Goal: Book appointment/travel/reservation

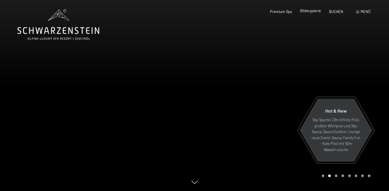
click at [314, 12] on span "Bildergalerie" at bounding box center [310, 10] width 21 height 5
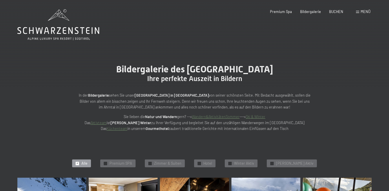
click at [64, 32] on icon at bounding box center [58, 30] width 82 height 7
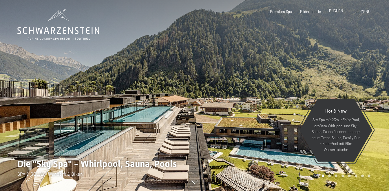
click at [336, 11] on span "BUCHEN" at bounding box center [336, 10] width 14 height 5
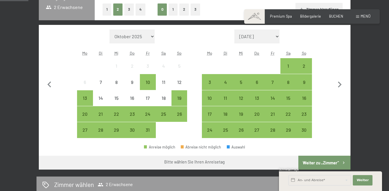
scroll to position [123, 0]
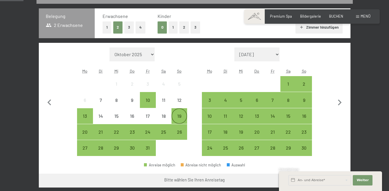
click at [180, 116] on div "19" at bounding box center [179, 121] width 14 height 14
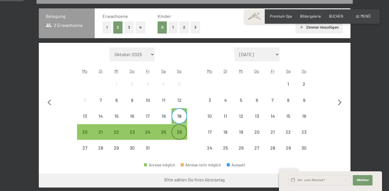
click at [179, 134] on div "26" at bounding box center [179, 137] width 14 height 14
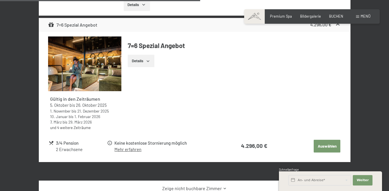
scroll to position [448, 0]
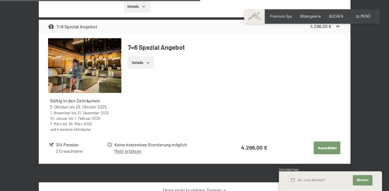
click at [148, 65] on icon "button" at bounding box center [148, 63] width 5 height 5
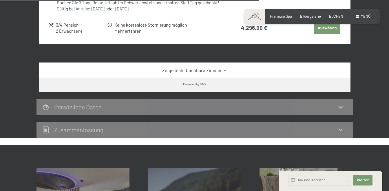
scroll to position [610, 0]
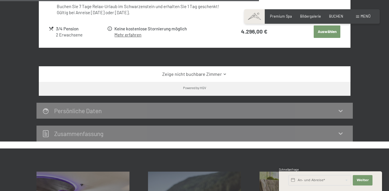
click at [215, 77] on link "Zeige nicht buchbare Zimmer" at bounding box center [194, 74] width 293 height 6
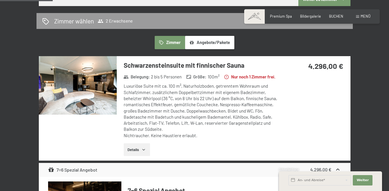
scroll to position [300, 0]
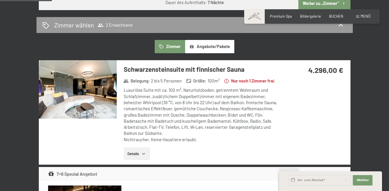
click at [211, 46] on button "Angebote/Pakete" at bounding box center [209, 46] width 49 height 13
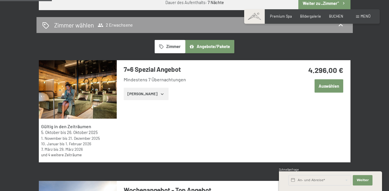
click at [160, 93] on icon "button" at bounding box center [162, 94] width 5 height 5
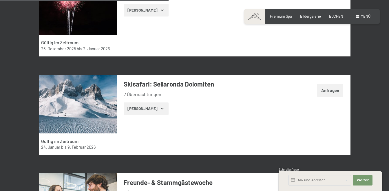
scroll to position [1011, 0]
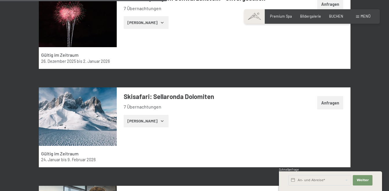
click at [153, 122] on button "Zeige Zimmer" at bounding box center [146, 121] width 45 height 13
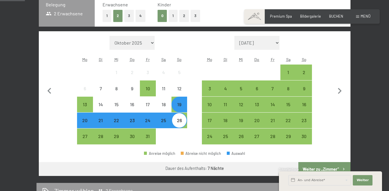
scroll to position [0, 0]
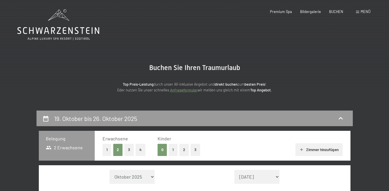
click at [77, 34] on icon at bounding box center [58, 30] width 82 height 7
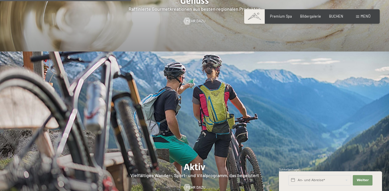
scroll to position [932, 0]
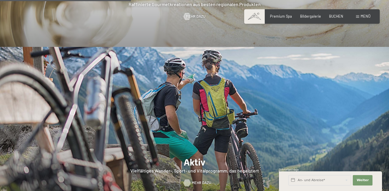
click at [202, 181] on span "Mehr dazu" at bounding box center [201, 183] width 19 height 5
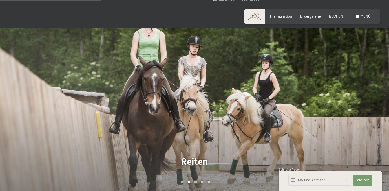
scroll to position [348, 0]
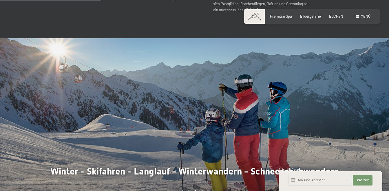
click at [308, 115] on div at bounding box center [292, 121] width 195 height 167
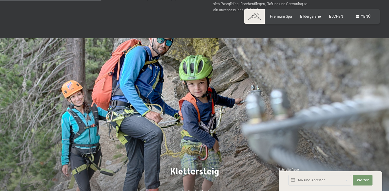
click at [308, 115] on div at bounding box center [292, 121] width 195 height 167
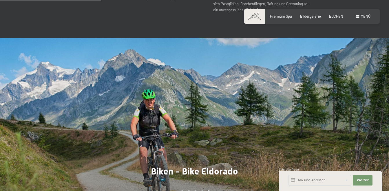
click at [308, 115] on div at bounding box center [292, 121] width 195 height 167
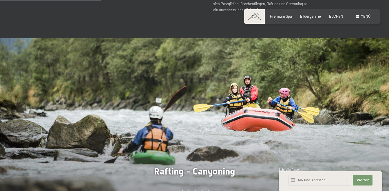
click at [308, 115] on div at bounding box center [292, 121] width 195 height 167
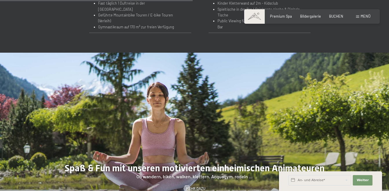
scroll to position [663, 0]
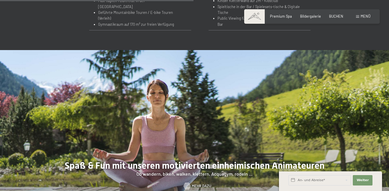
click at [199, 184] on span "Mehr dazu" at bounding box center [201, 186] width 19 height 5
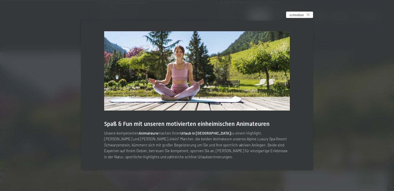
click at [302, 15] on span "schließen" at bounding box center [296, 14] width 14 height 5
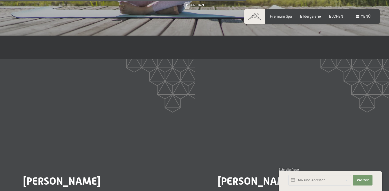
scroll to position [842, 0]
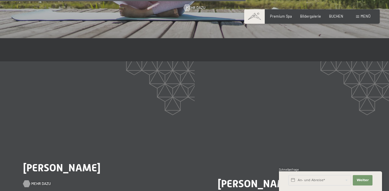
click at [36, 182] on span "Mehr dazu" at bounding box center [40, 184] width 19 height 5
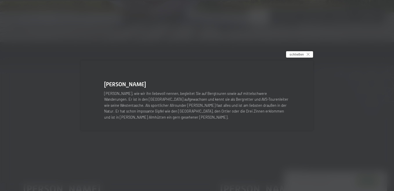
click at [305, 58] on div "schließen" at bounding box center [299, 54] width 27 height 6
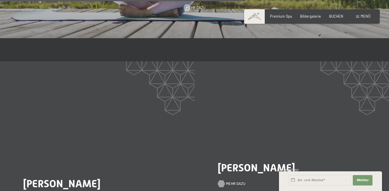
click at [232, 182] on span "Mehr dazu" at bounding box center [235, 184] width 19 height 5
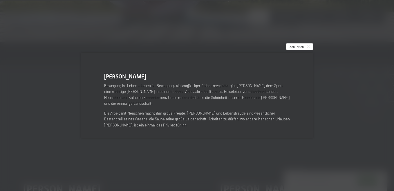
click at [295, 49] on span "schließen" at bounding box center [296, 46] width 14 height 5
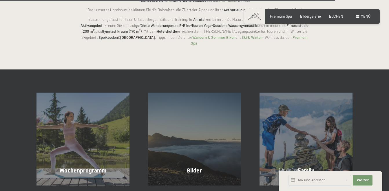
scroll to position [1178, 0]
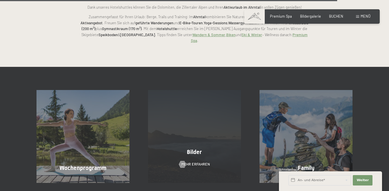
click at [194, 121] on div "Bilder Mehr erfahren" at bounding box center [195, 136] width 112 height 93
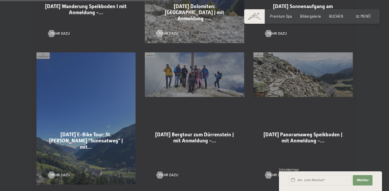
scroll to position [522, 0]
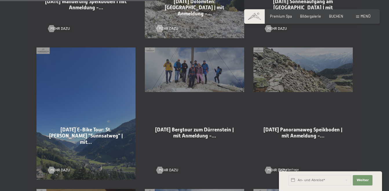
click at [191, 73] on div "01-10-2025 Bergtour zum Dürrenstein | mit Anmeldung -… Mehr dazu" at bounding box center [194, 114] width 109 height 142
click at [171, 169] on span "Mehr dazu" at bounding box center [174, 170] width 19 height 5
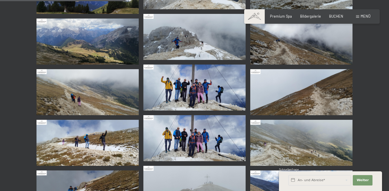
scroll to position [355, 0]
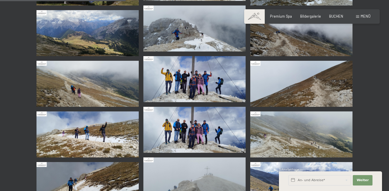
click at [197, 84] on img at bounding box center [195, 79] width 102 height 46
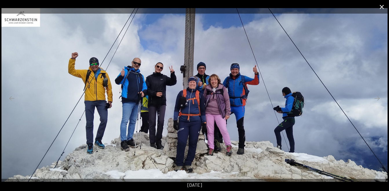
click at [382, 8] on button "Close gallery" at bounding box center [382, 7] width 14 height 14
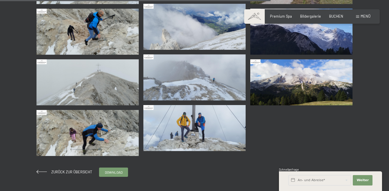
scroll to position [766, 0]
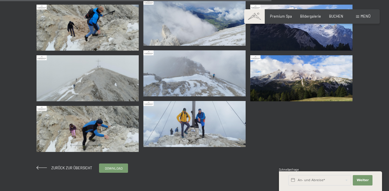
click at [195, 124] on img at bounding box center [195, 124] width 102 height 46
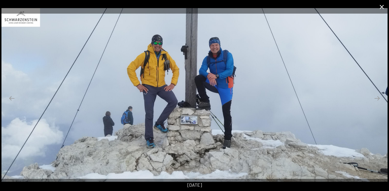
click at [382, 8] on button "Close gallery" at bounding box center [382, 7] width 14 height 14
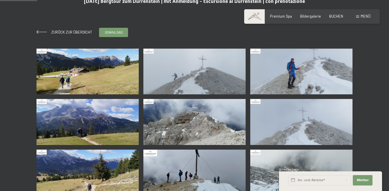
scroll to position [0, 0]
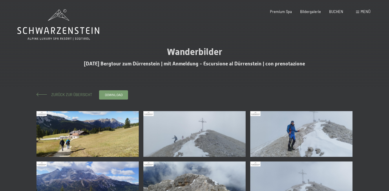
click at [68, 95] on span "Zurück zur Übersicht" at bounding box center [70, 95] width 45 height 5
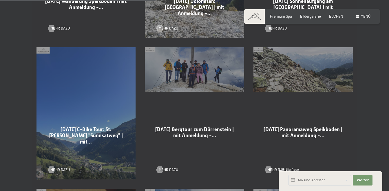
scroll to position [534, 0]
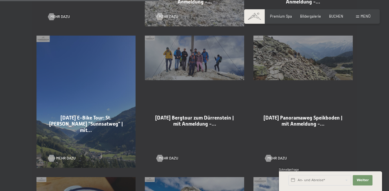
click at [63, 158] on span "Mehr dazu" at bounding box center [65, 158] width 19 height 5
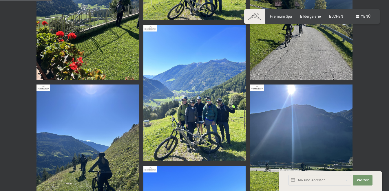
scroll to position [162, 0]
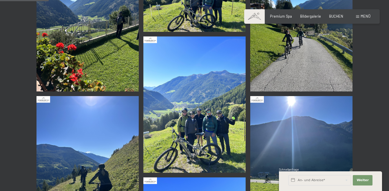
click at [217, 117] on img at bounding box center [195, 105] width 102 height 137
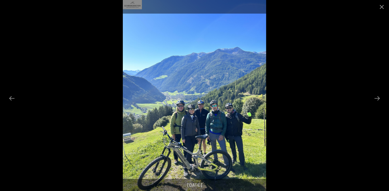
click at [217, 117] on img at bounding box center [195, 95] width 144 height 191
drag, startPoint x: 217, startPoint y: 117, endPoint x: 216, endPoint y: 72, distance: 44.7
click at [216, 72] on img at bounding box center [195, 95] width 144 height 191
click at [383, 6] on button "Close gallery" at bounding box center [382, 7] width 14 height 14
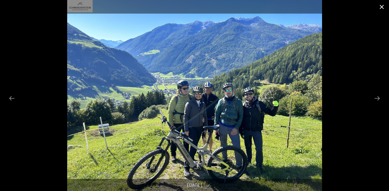
click at [381, 9] on button "Close gallery" at bounding box center [382, 7] width 14 height 14
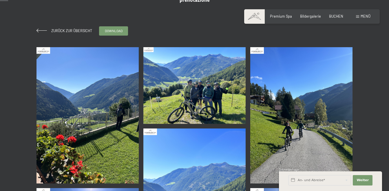
scroll to position [0, 0]
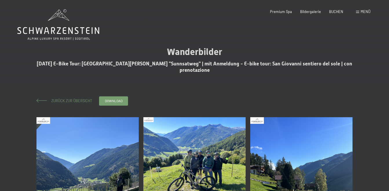
click at [81, 99] on span "Zurück zur Übersicht" at bounding box center [70, 101] width 45 height 5
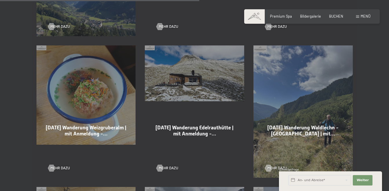
scroll to position [668, 0]
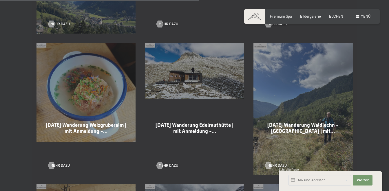
click at [191, 76] on div "29-09-2025 Wanderung Edelrauthütte | mit Anmeldung -… Mehr dazu" at bounding box center [194, 109] width 109 height 142
click at [168, 165] on span "Mehr dazu" at bounding box center [174, 165] width 19 height 5
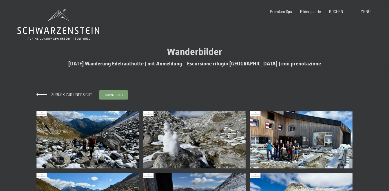
click at [299, 148] on img at bounding box center [302, 140] width 102 height 58
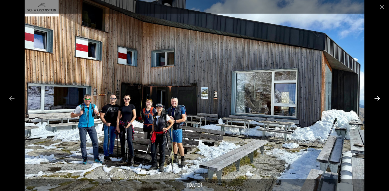
click at [378, 99] on button "Next slide" at bounding box center [377, 98] width 12 height 11
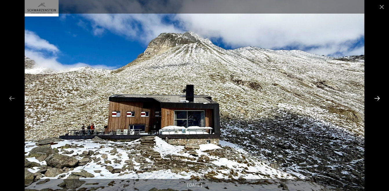
click at [378, 99] on button "Next slide" at bounding box center [377, 98] width 12 height 11
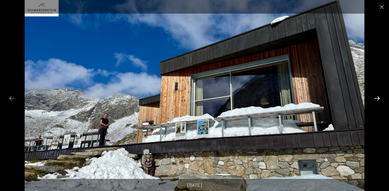
click at [378, 99] on button "Next slide" at bounding box center [377, 98] width 12 height 11
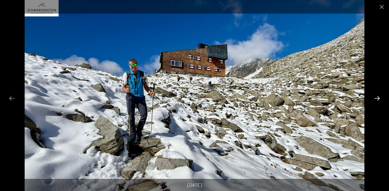
click at [378, 99] on button "Next slide" at bounding box center [377, 98] width 12 height 11
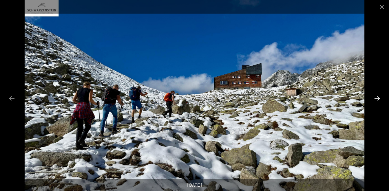
click at [378, 99] on button "Next slide" at bounding box center [377, 98] width 12 height 11
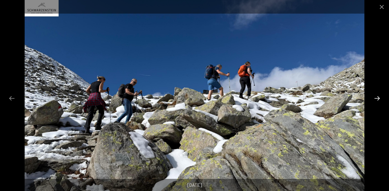
click at [378, 99] on button "Next slide" at bounding box center [377, 98] width 12 height 11
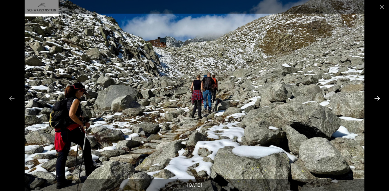
click at [378, 99] on button "Next slide" at bounding box center [377, 98] width 12 height 11
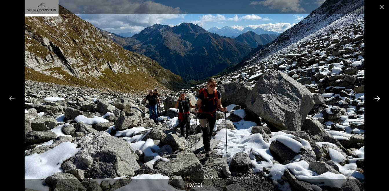
click at [378, 99] on button "Next slide" at bounding box center [377, 98] width 12 height 11
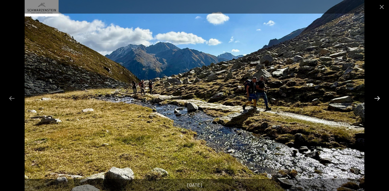
click at [378, 99] on button "Next slide" at bounding box center [377, 98] width 12 height 11
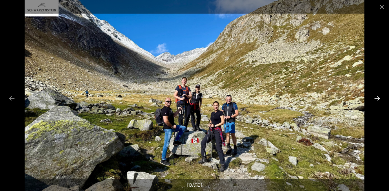
click at [378, 99] on button "Next slide" at bounding box center [377, 98] width 12 height 11
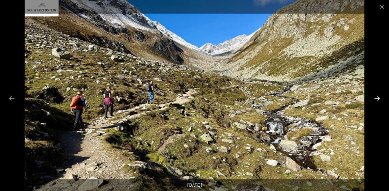
click at [378, 99] on button "Next slide" at bounding box center [377, 98] width 12 height 11
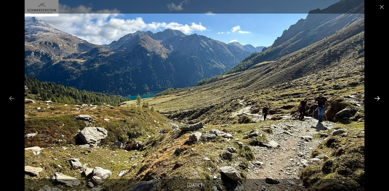
click at [378, 99] on button "Next slide" at bounding box center [377, 98] width 12 height 11
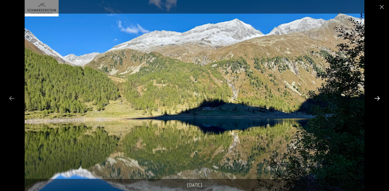
click at [378, 99] on button "Next slide" at bounding box center [377, 98] width 12 height 11
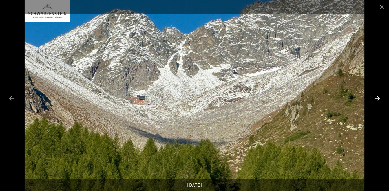
click at [378, 99] on button "Next slide" at bounding box center [377, 98] width 12 height 11
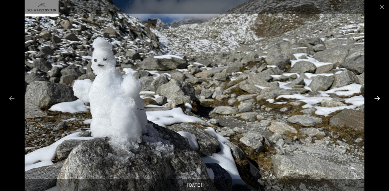
click at [378, 99] on button "Next slide" at bounding box center [377, 98] width 12 height 11
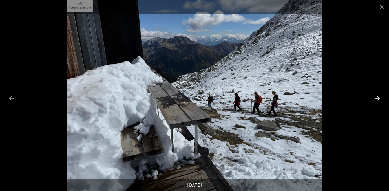
click at [378, 99] on button "Next slide" at bounding box center [377, 98] width 12 height 11
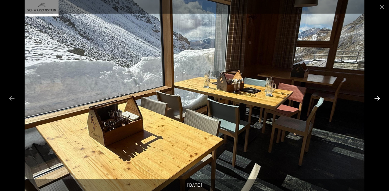
click at [378, 99] on button "Next slide" at bounding box center [377, 98] width 12 height 11
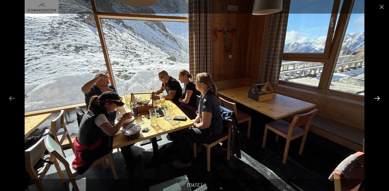
click at [378, 99] on button "Next slide" at bounding box center [377, 98] width 12 height 11
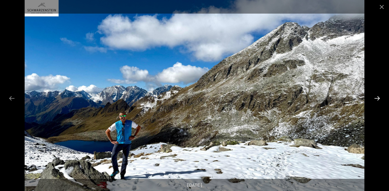
click at [378, 99] on button "Next slide" at bounding box center [377, 98] width 12 height 11
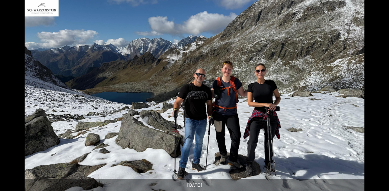
click at [378, 99] on button "Next slide" at bounding box center [380, 98] width 12 height 11
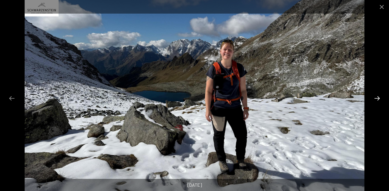
click at [378, 99] on button "Next slide" at bounding box center [377, 98] width 12 height 11
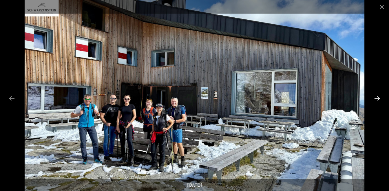
click at [378, 99] on button "Next slide" at bounding box center [377, 98] width 12 height 11
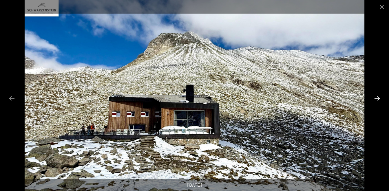
click at [378, 99] on button "Next slide" at bounding box center [377, 98] width 12 height 11
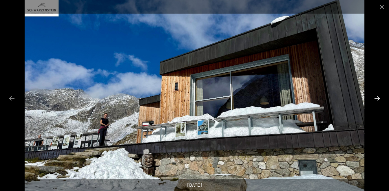
click at [378, 99] on button "Next slide" at bounding box center [377, 98] width 12 height 11
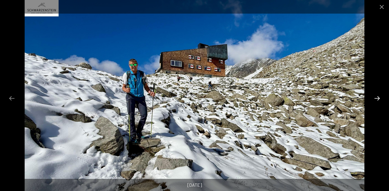
click at [378, 99] on button "Next slide" at bounding box center [377, 98] width 12 height 11
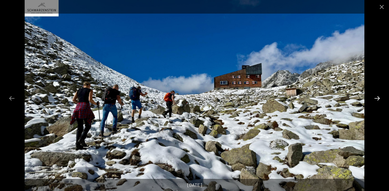
click at [378, 99] on button "Next slide" at bounding box center [377, 98] width 12 height 11
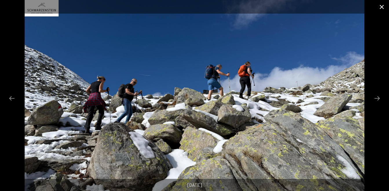
click at [383, 7] on button "Close gallery" at bounding box center [382, 7] width 14 height 14
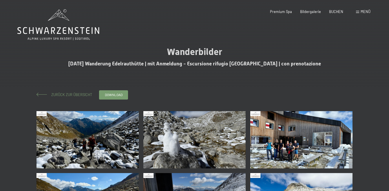
click at [63, 95] on span "Zurück zur Übersicht" at bounding box center [70, 95] width 45 height 5
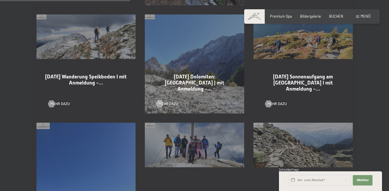
scroll to position [436, 0]
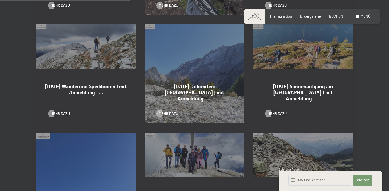
click at [202, 77] on div "[DATE] Dolomiten: [GEOGRAPHIC_DATA] | mit Anmeldung -… Mehr dazu" at bounding box center [194, 74] width 109 height 109
click at [170, 113] on span "Einwilligung Marketing*" at bounding box center [163, 112] width 48 height 6
click at [136, 113] on input "Einwilligung Marketing*" at bounding box center [133, 112] width 6 height 6
checkbox input "false"
click at [167, 117] on span "Mehr dazu" at bounding box center [174, 113] width 19 height 5
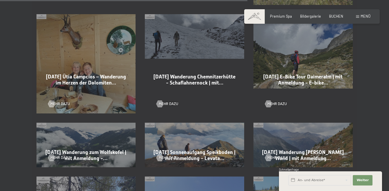
scroll to position [829, 0]
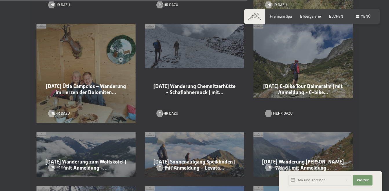
click at [281, 112] on span "Mehr dazu" at bounding box center [282, 113] width 19 height 5
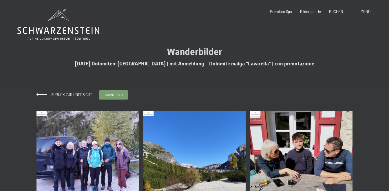
click at [91, 148] on img at bounding box center [88, 162] width 102 height 102
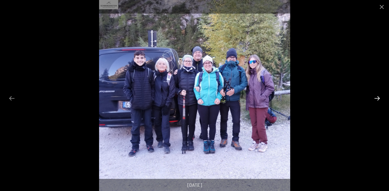
click at [376, 99] on button "Next slide" at bounding box center [377, 98] width 12 height 11
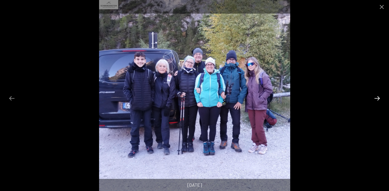
click at [376, 99] on button "Next slide" at bounding box center [377, 98] width 12 height 11
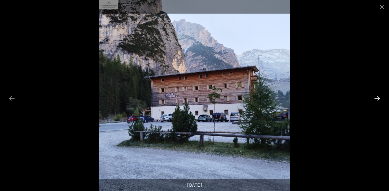
click at [376, 99] on button "Next slide" at bounding box center [377, 98] width 12 height 11
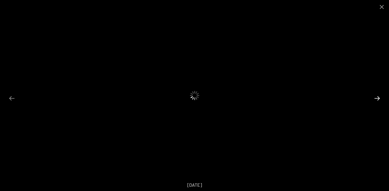
click at [376, 99] on button "Next slide" at bounding box center [377, 98] width 12 height 11
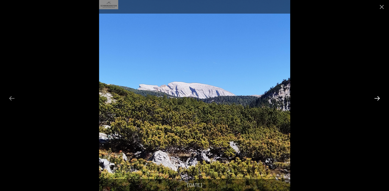
click at [376, 99] on button "Next slide" at bounding box center [377, 98] width 12 height 11
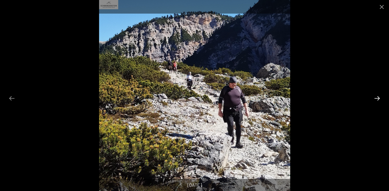
click at [376, 99] on button "Next slide" at bounding box center [377, 98] width 12 height 11
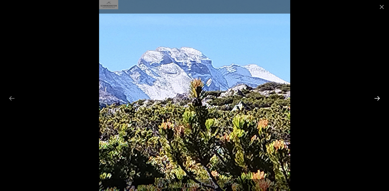
click at [376, 99] on button "Next slide" at bounding box center [377, 98] width 12 height 11
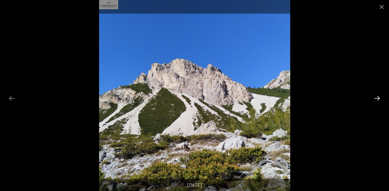
click at [376, 99] on button "Next slide" at bounding box center [377, 98] width 12 height 11
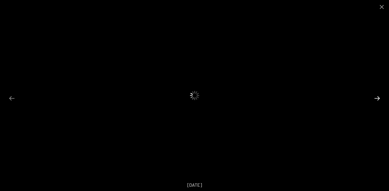
click at [376, 99] on button "Next slide" at bounding box center [377, 98] width 12 height 11
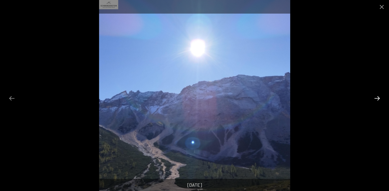
click at [378, 98] on button "Next slide" at bounding box center [377, 98] width 12 height 11
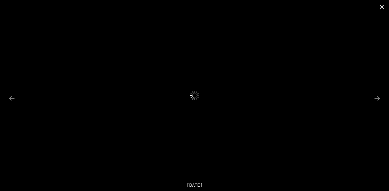
click at [381, 8] on button "Close gallery" at bounding box center [382, 7] width 14 height 14
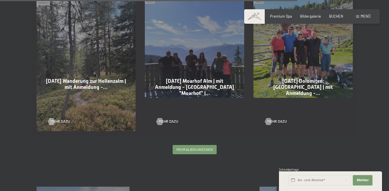
scroll to position [1004, 0]
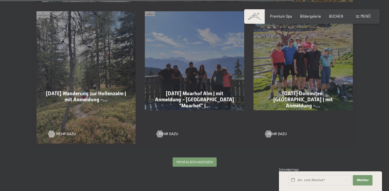
click at [60, 134] on span "Mehr dazu" at bounding box center [65, 134] width 19 height 5
click at [194, 162] on span "mehr Alben anzeigen" at bounding box center [195, 161] width 37 height 5
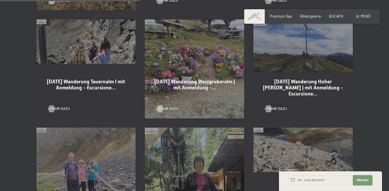
scroll to position [1133, 0]
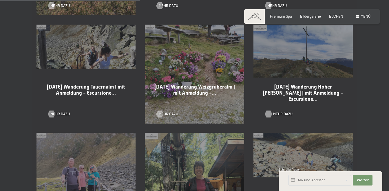
click at [283, 113] on span "Mehr dazu" at bounding box center [282, 114] width 19 height 5
click at [64, 113] on span "Mehr dazu" at bounding box center [65, 114] width 19 height 5
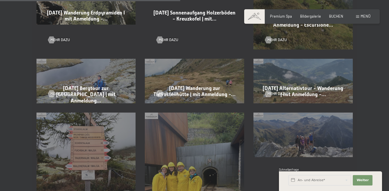
scroll to position [1469, 0]
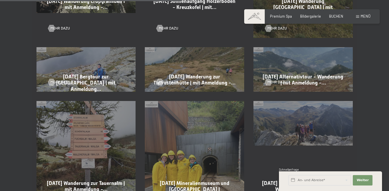
click at [81, 77] on div "Mehr dazu" at bounding box center [86, 79] width 76 height 12
click at [60, 84] on span "Mehr dazu" at bounding box center [65, 82] width 19 height 5
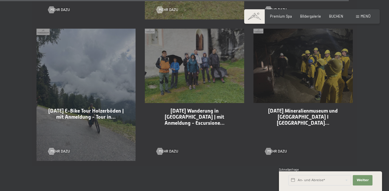
scroll to position [2815, 0]
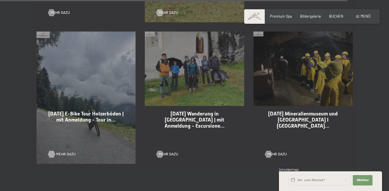
click at [63, 153] on span "Mehr dazu" at bounding box center [65, 154] width 19 height 5
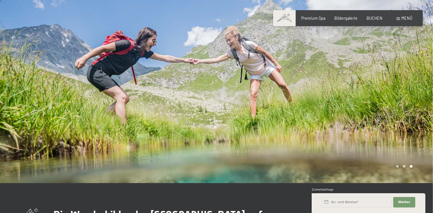
scroll to position [0, 0]
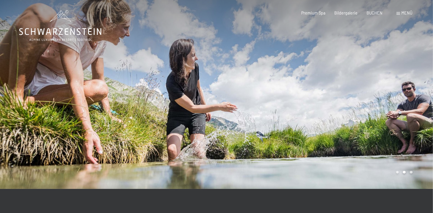
click at [137, 85] on div at bounding box center [108, 94] width 216 height 188
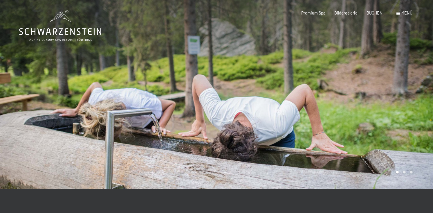
click at [137, 85] on div at bounding box center [108, 94] width 216 height 188
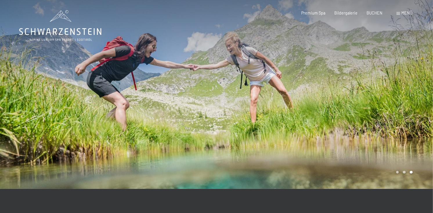
click at [137, 85] on div at bounding box center [108, 94] width 216 height 188
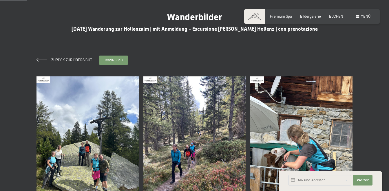
scroll to position [116, 0]
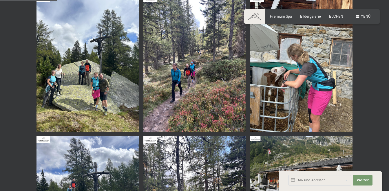
click at [95, 77] on img at bounding box center [88, 63] width 102 height 137
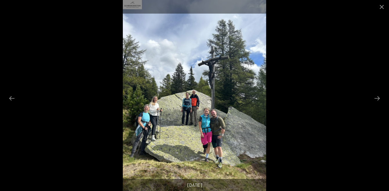
click at [199, 114] on img at bounding box center [195, 95] width 144 height 191
click at [378, 100] on button "Next slide" at bounding box center [377, 98] width 12 height 11
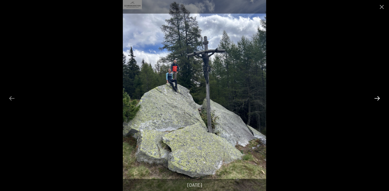
click at [378, 100] on button "Next slide" at bounding box center [377, 98] width 12 height 11
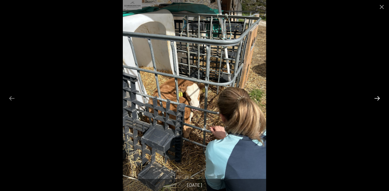
click at [378, 100] on button "Next slide" at bounding box center [377, 98] width 12 height 11
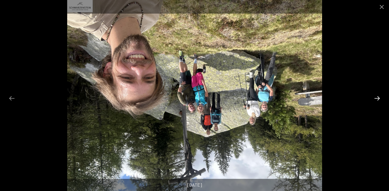
click at [378, 100] on button "Next slide" at bounding box center [377, 98] width 12 height 11
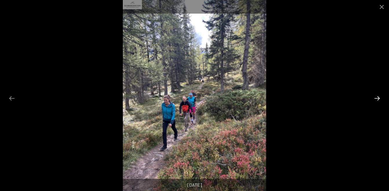
click at [378, 100] on button "Next slide" at bounding box center [377, 98] width 12 height 11
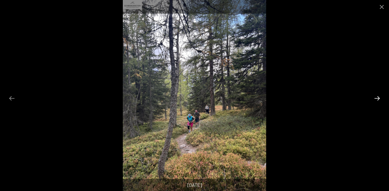
click at [378, 100] on button "Next slide" at bounding box center [377, 98] width 12 height 11
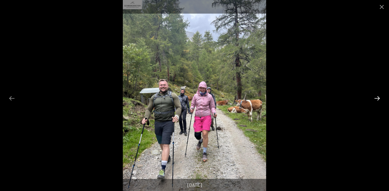
click at [378, 100] on button "Next slide" at bounding box center [377, 98] width 12 height 11
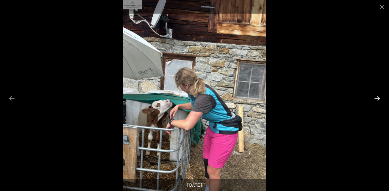
click at [378, 100] on button "Next slide" at bounding box center [377, 98] width 12 height 11
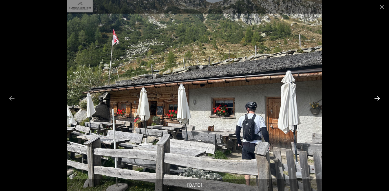
click at [378, 100] on button "Next slide" at bounding box center [377, 98] width 12 height 11
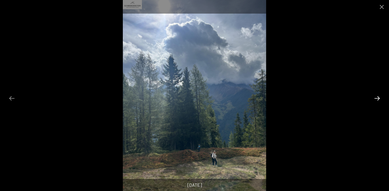
click at [378, 100] on button "Next slide" at bounding box center [377, 98] width 12 height 11
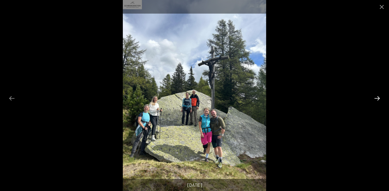
click at [378, 100] on button "Next slide" at bounding box center [377, 98] width 12 height 11
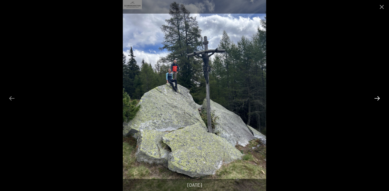
click at [378, 100] on button "Next slide" at bounding box center [377, 98] width 12 height 11
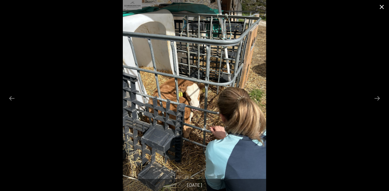
click at [383, 9] on button "Close gallery" at bounding box center [382, 7] width 14 height 14
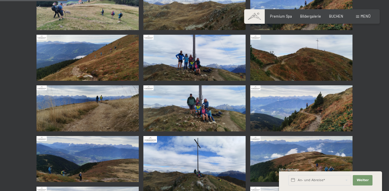
scroll to position [116, 0]
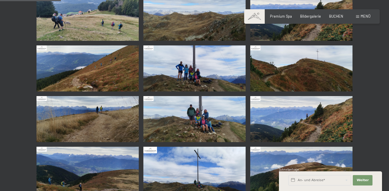
click at [209, 110] on img at bounding box center [195, 119] width 102 height 46
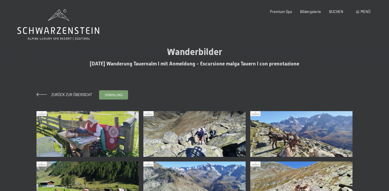
click at [97, 135] on img at bounding box center [88, 134] width 102 height 46
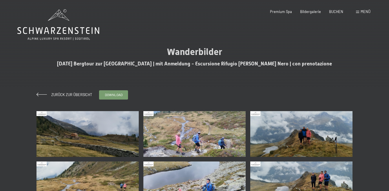
click at [101, 136] on img at bounding box center [88, 134] width 102 height 46
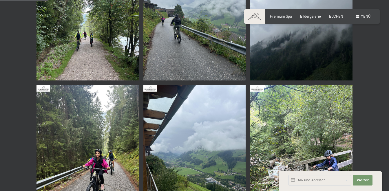
scroll to position [186, 0]
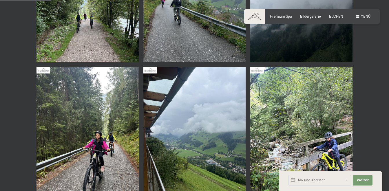
click at [63, 152] on img at bounding box center [88, 135] width 102 height 137
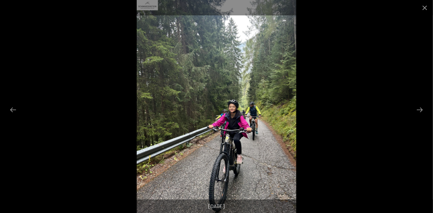
scroll to position [186, 0]
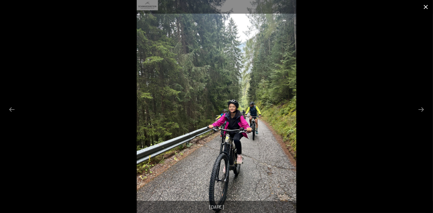
click at [389, 10] on button "Close gallery" at bounding box center [425, 7] width 14 height 14
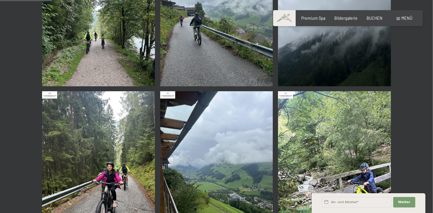
scroll to position [186, 0]
